Goal: Transaction & Acquisition: Purchase product/service

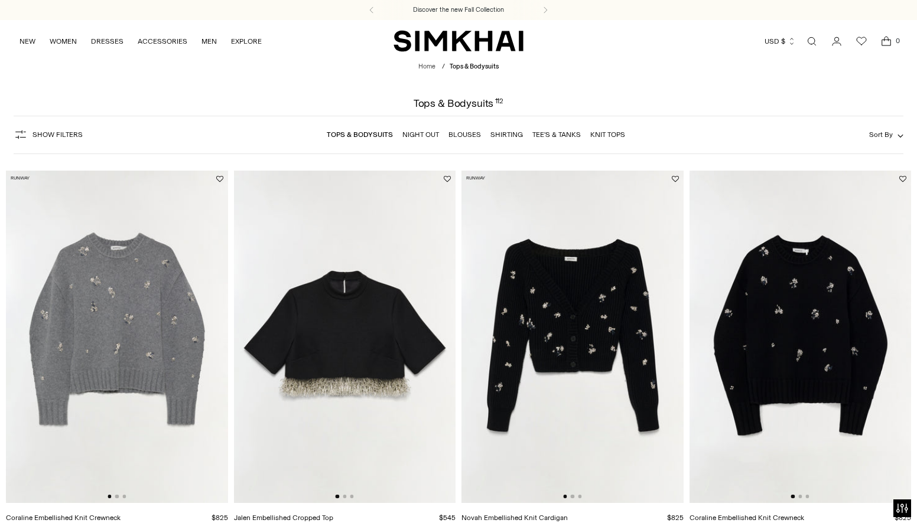
click at [886, 131] on span "Sort By" at bounding box center [881, 135] width 24 height 8
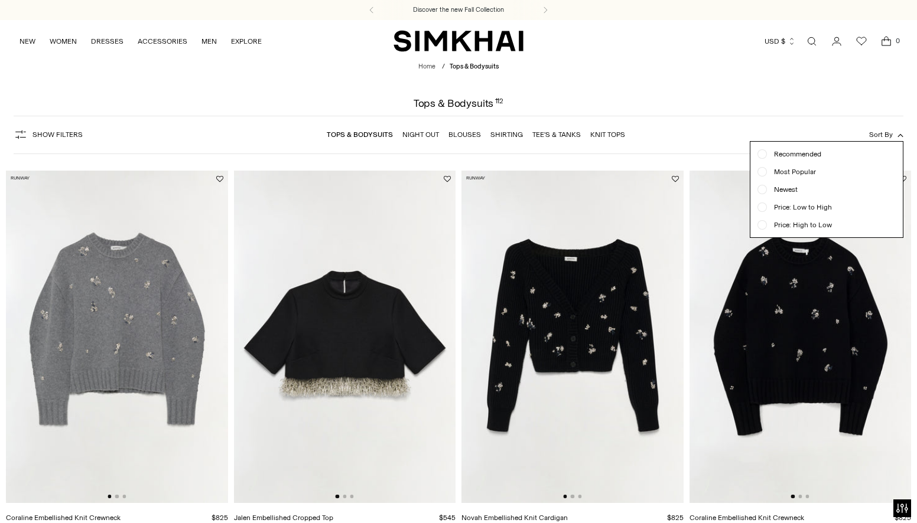
click at [783, 189] on span "Newest" at bounding box center [782, 189] width 31 height 11
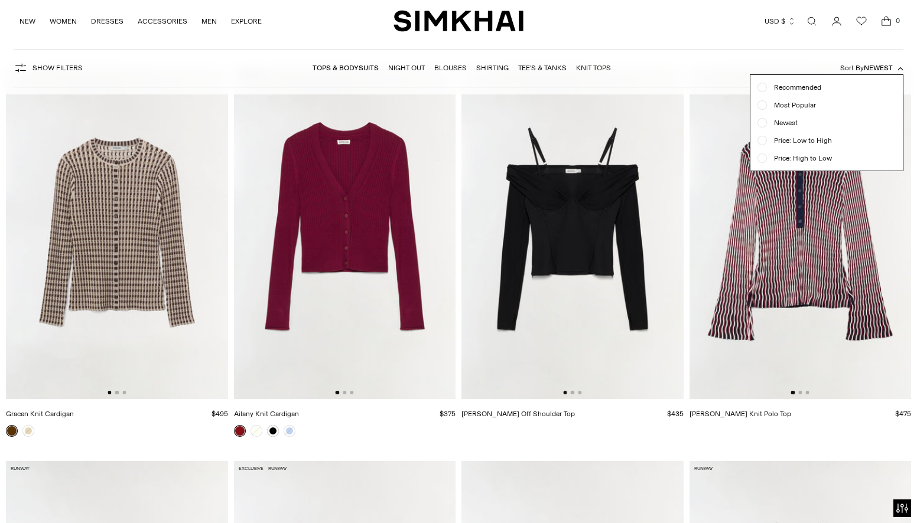
scroll to position [109, 0]
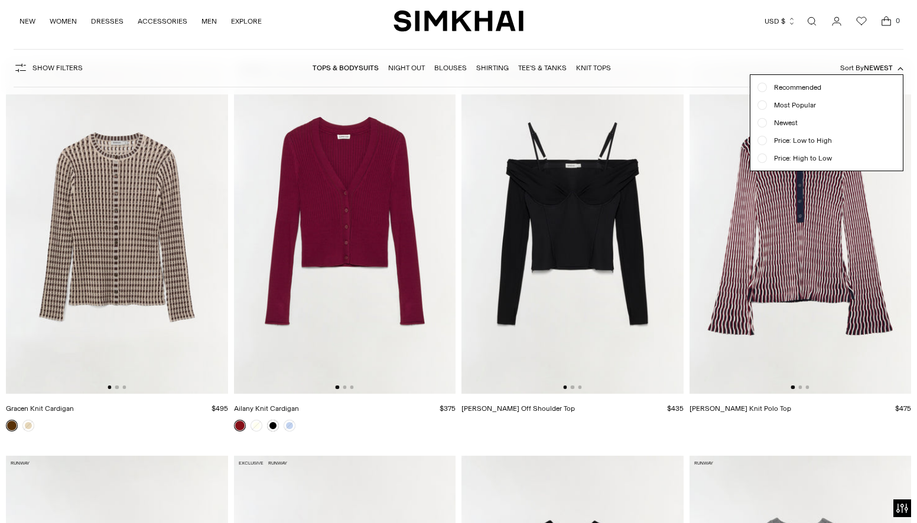
click at [132, 252] on div at bounding box center [458, 261] width 917 height 523
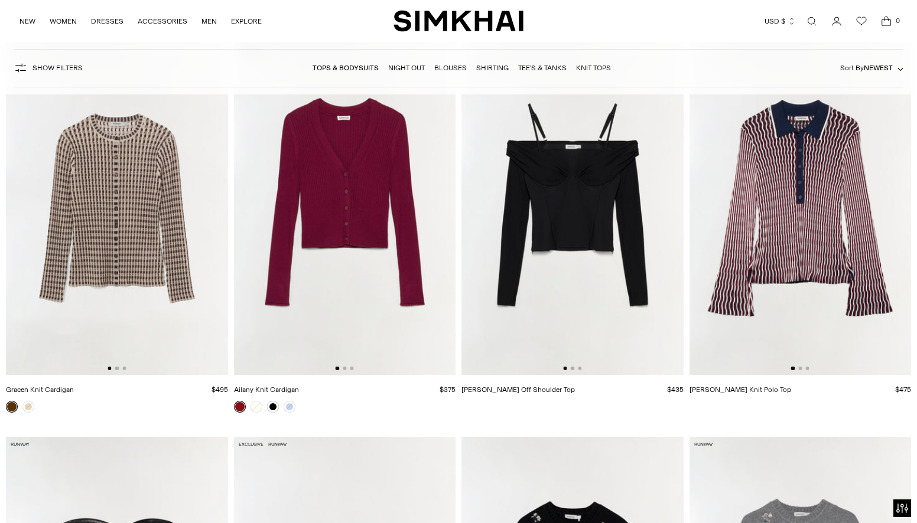
scroll to position [105, 0]
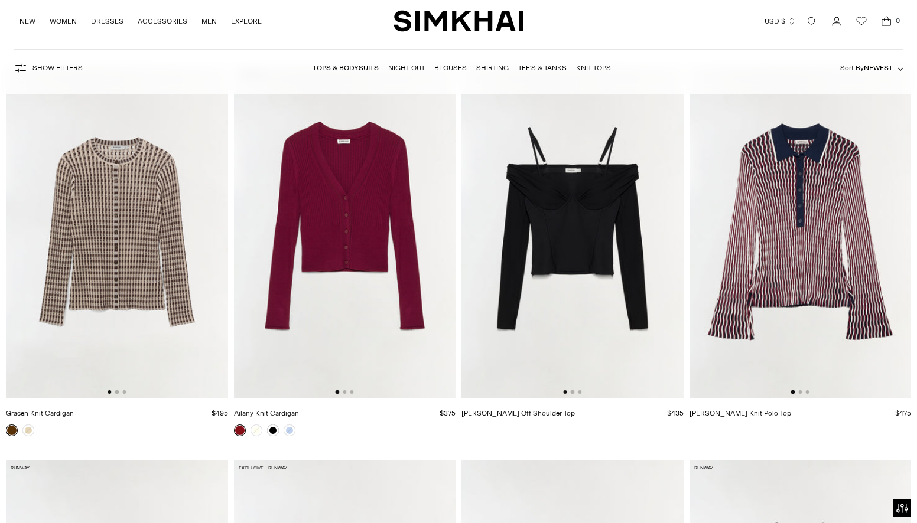
click at [152, 234] on img at bounding box center [117, 232] width 222 height 333
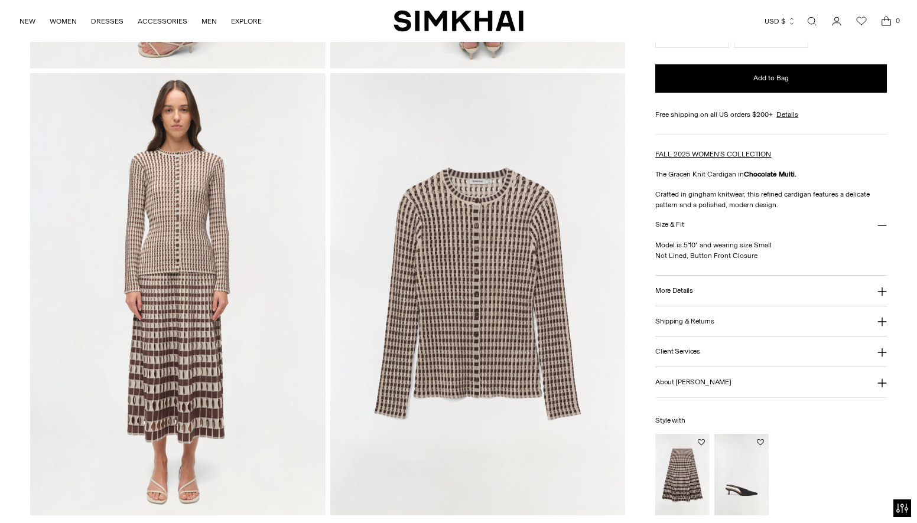
scroll to position [905, 0]
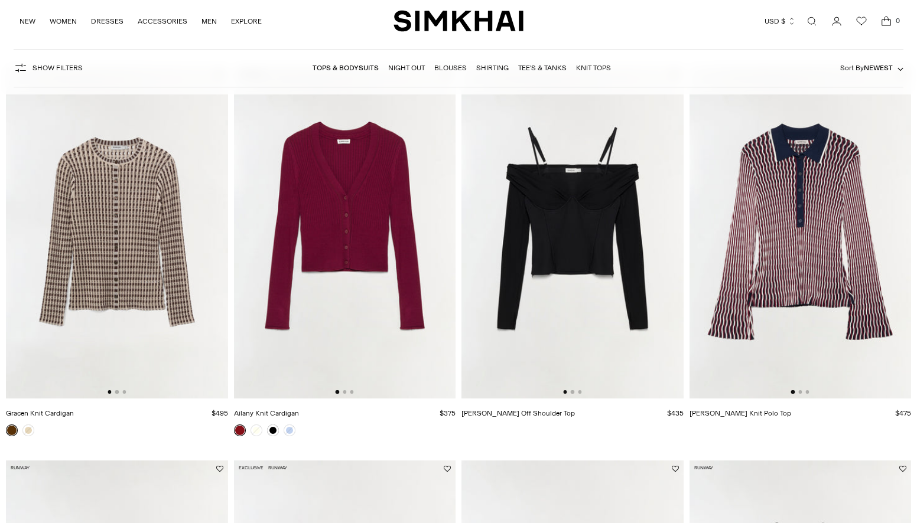
scroll to position [435, 0]
